Goal: Task Accomplishment & Management: Use online tool/utility

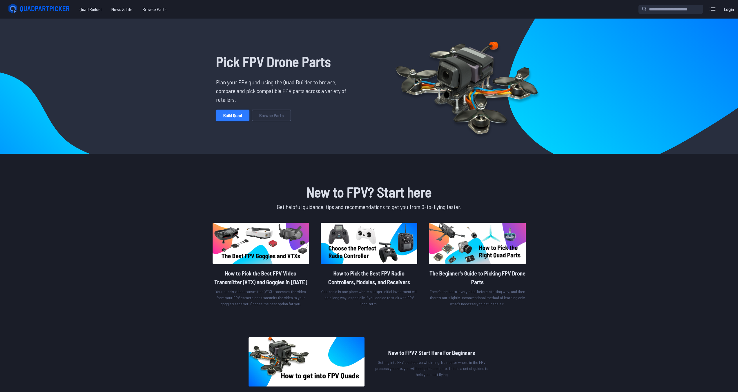
click at [225, 118] on link "Build Quad" at bounding box center [232, 116] width 33 height 12
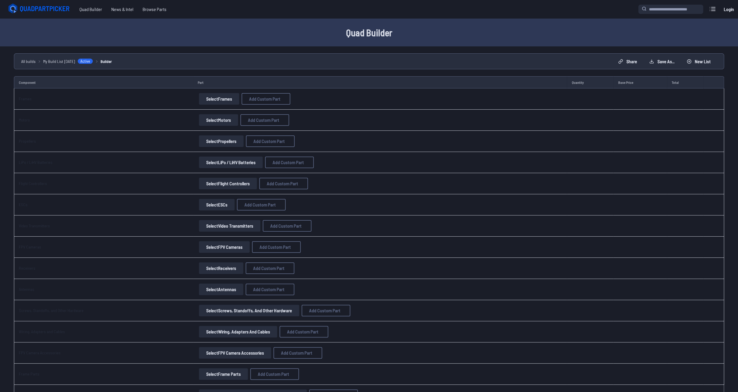
click at [199, 99] on button "Select Frames" at bounding box center [219, 99] width 40 height 12
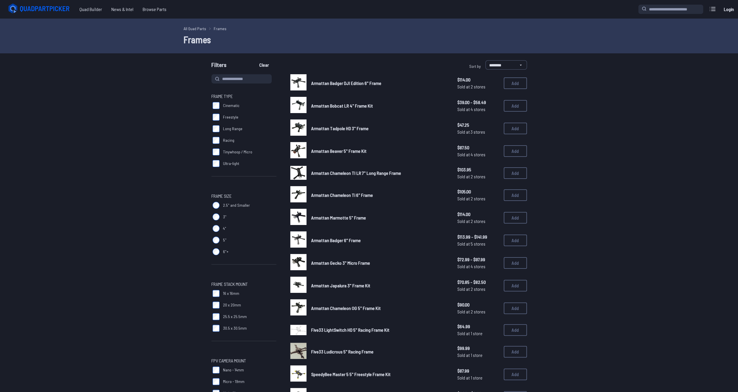
click at [223, 155] on span "Tinywhoop / Micro" at bounding box center [237, 152] width 29 height 6
click at [494, 64] on select "**********" at bounding box center [506, 64] width 41 height 9
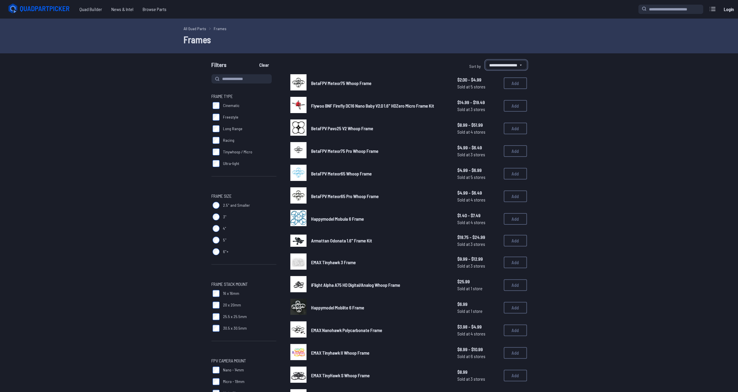
click at [486, 60] on select "**********" at bounding box center [506, 64] width 41 height 9
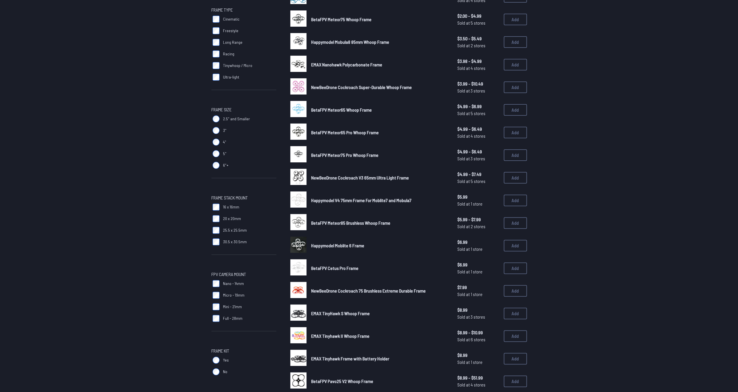
scroll to position [87, 0]
click at [225, 362] on span "Yes" at bounding box center [226, 360] width 6 height 6
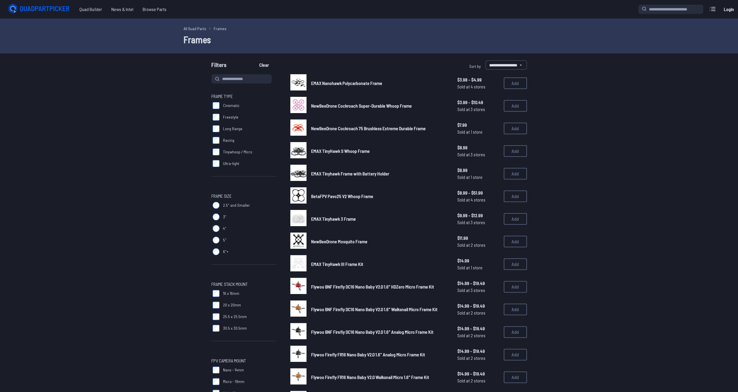
click at [238, 316] on span "25.5 x 25.5mm" at bounding box center [235, 317] width 24 height 6
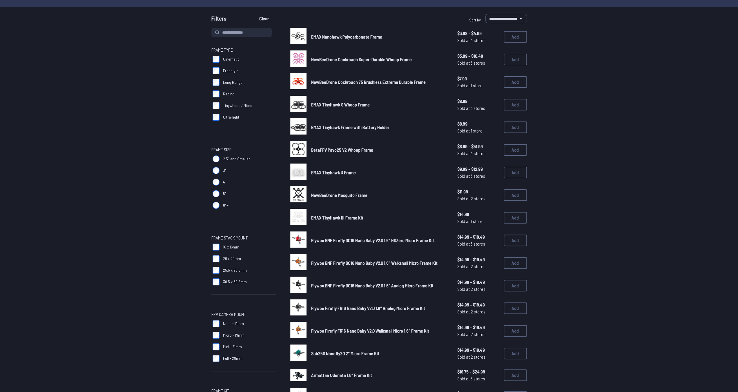
scroll to position [87, 0]
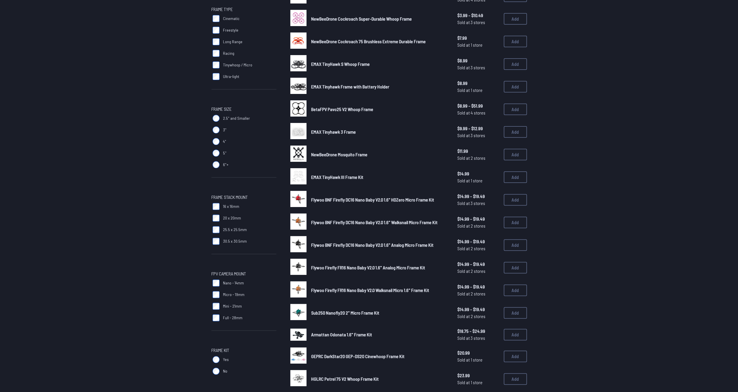
click at [223, 217] on span "20 x 20mm" at bounding box center [232, 218] width 18 height 6
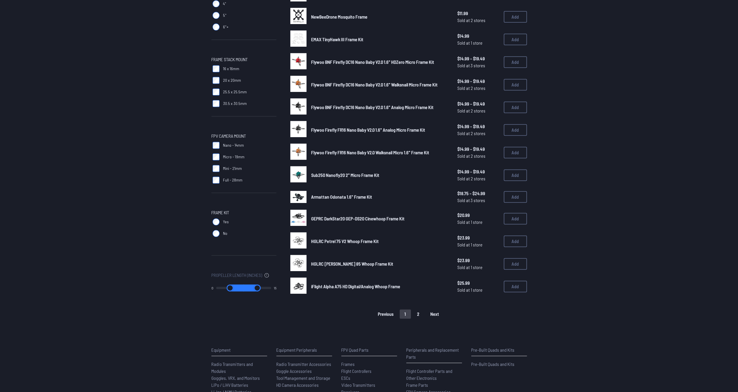
scroll to position [232, 0]
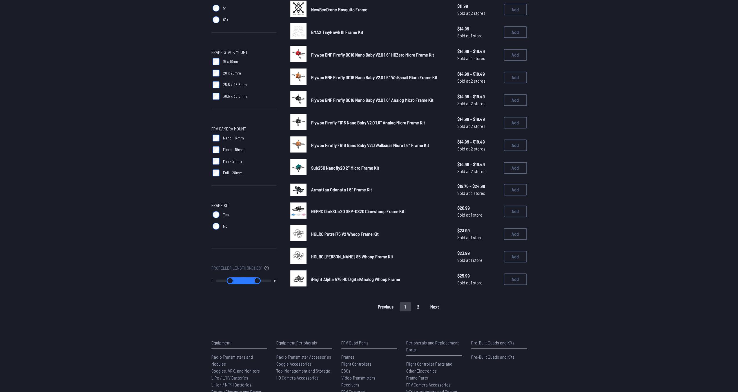
click at [416, 307] on button "2" at bounding box center [418, 306] width 12 height 9
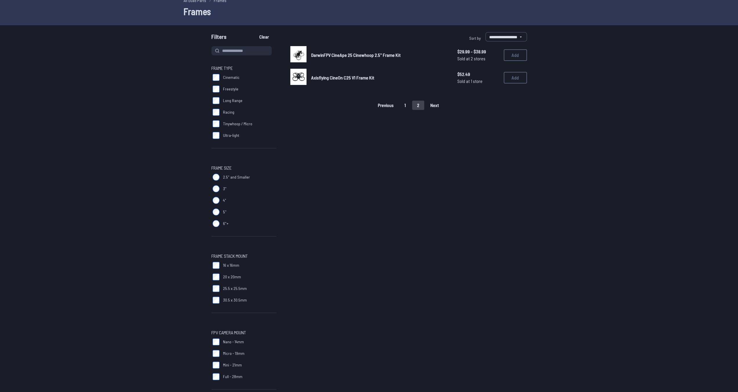
scroll to position [29, 0]
click at [406, 104] on button "1" at bounding box center [405, 104] width 11 height 9
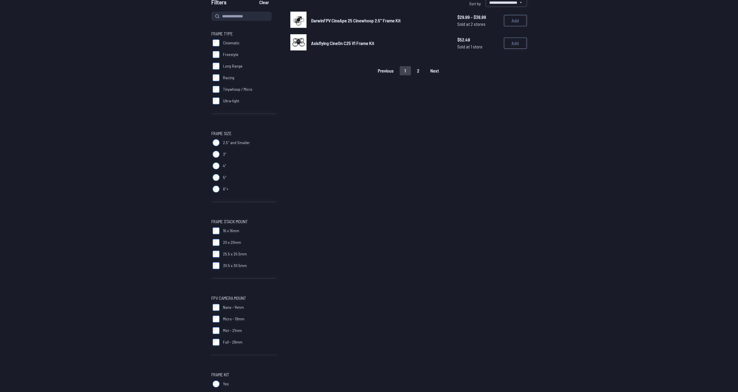
scroll to position [203, 0]
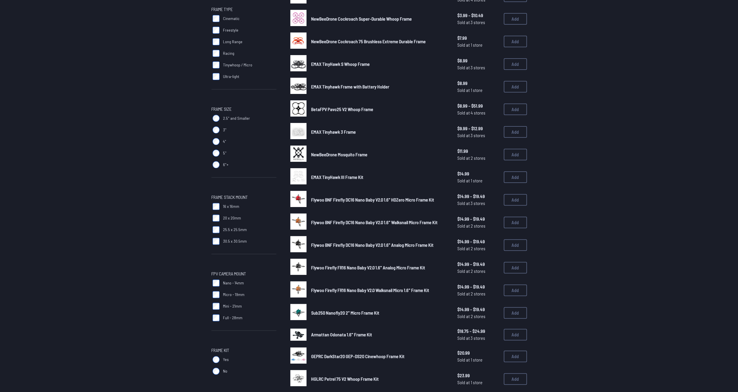
scroll to position [203, 0]
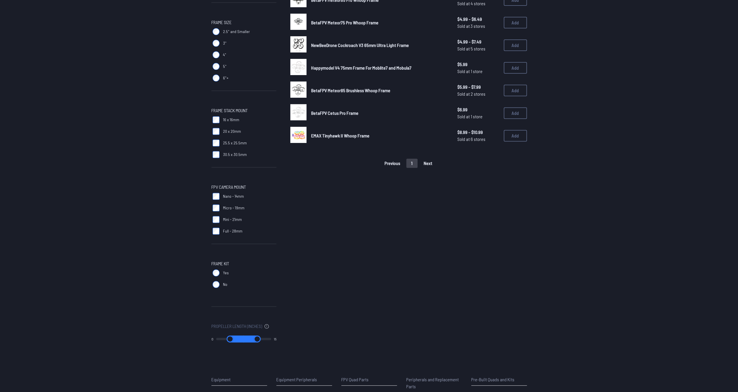
scroll to position [174, 0]
click at [223, 270] on span "Yes" at bounding box center [226, 273] width 6 height 6
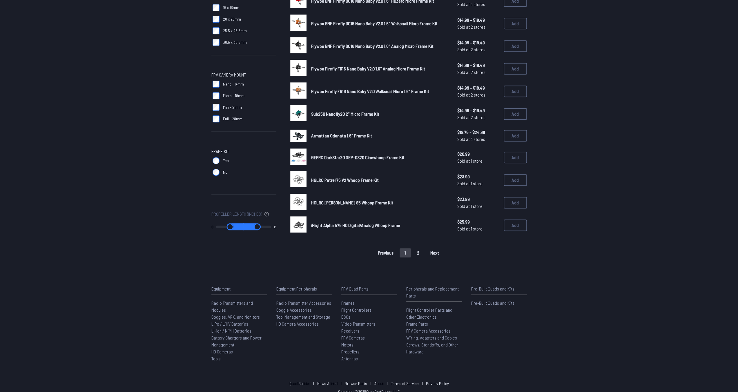
scroll to position [290, 0]
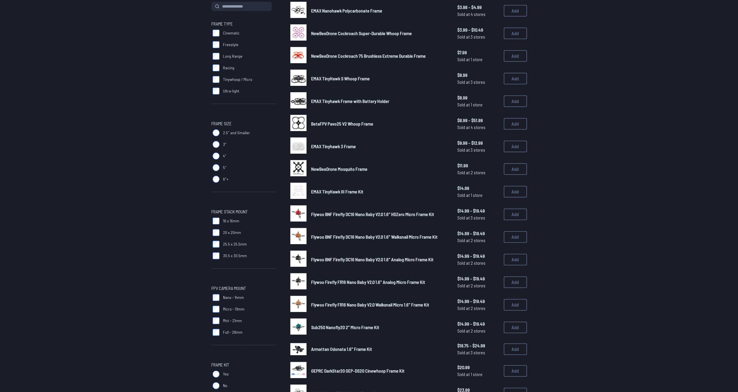
scroll to position [87, 0]
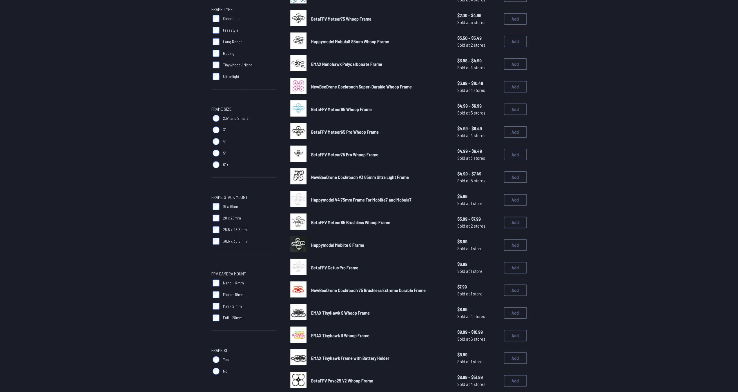
select select "********"
